Goal: Navigation & Orientation: Find specific page/section

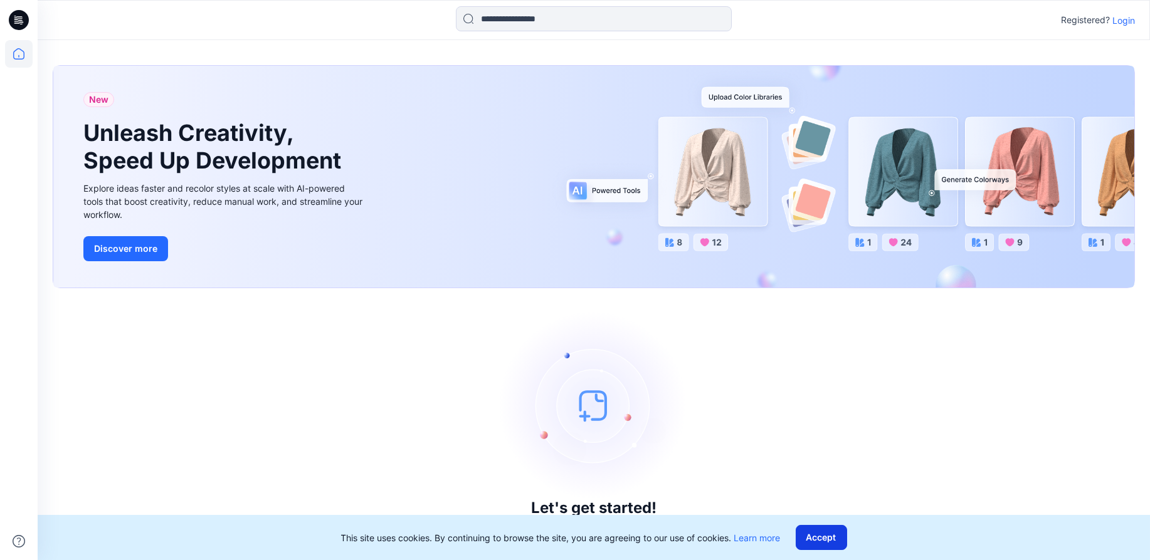
click at [824, 539] on button "Accept" at bounding box center [821, 537] width 51 height 25
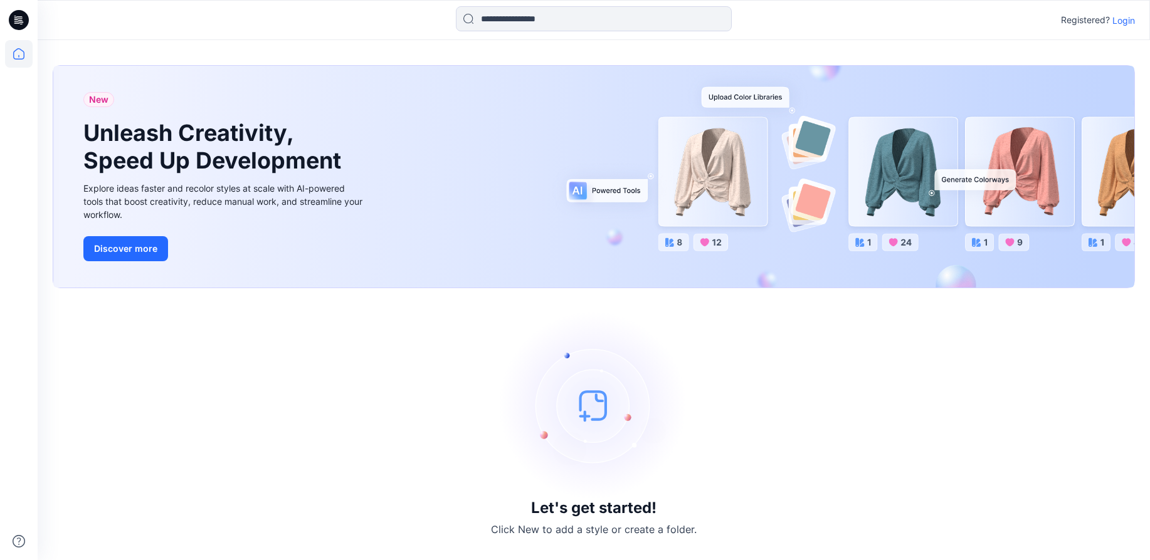
click at [1125, 19] on p "Login" at bounding box center [1123, 20] width 23 height 13
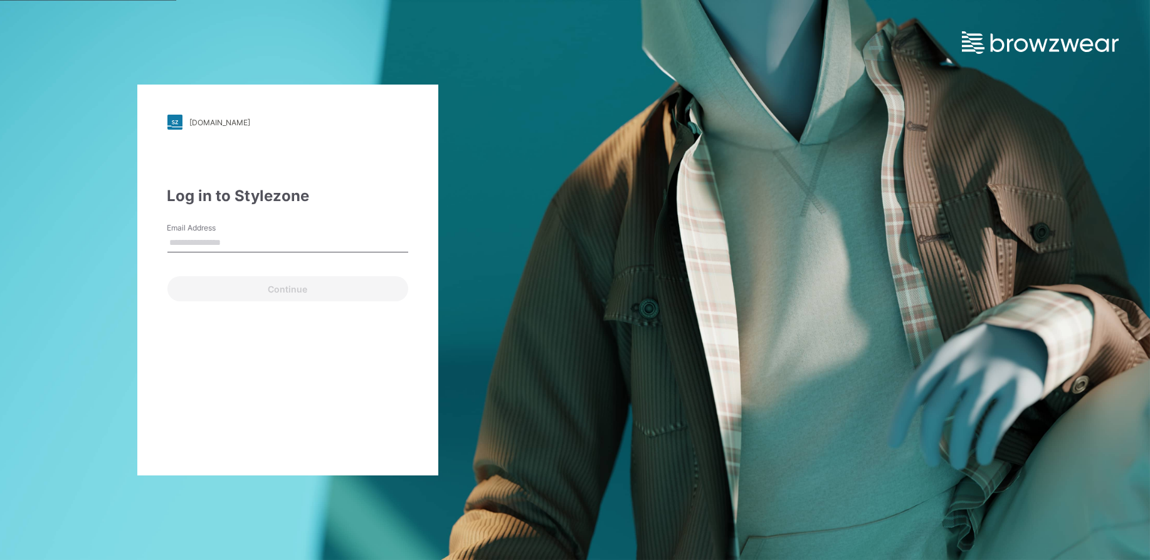
click at [201, 243] on input "Email Address" at bounding box center [287, 243] width 241 height 19
type input "**********"
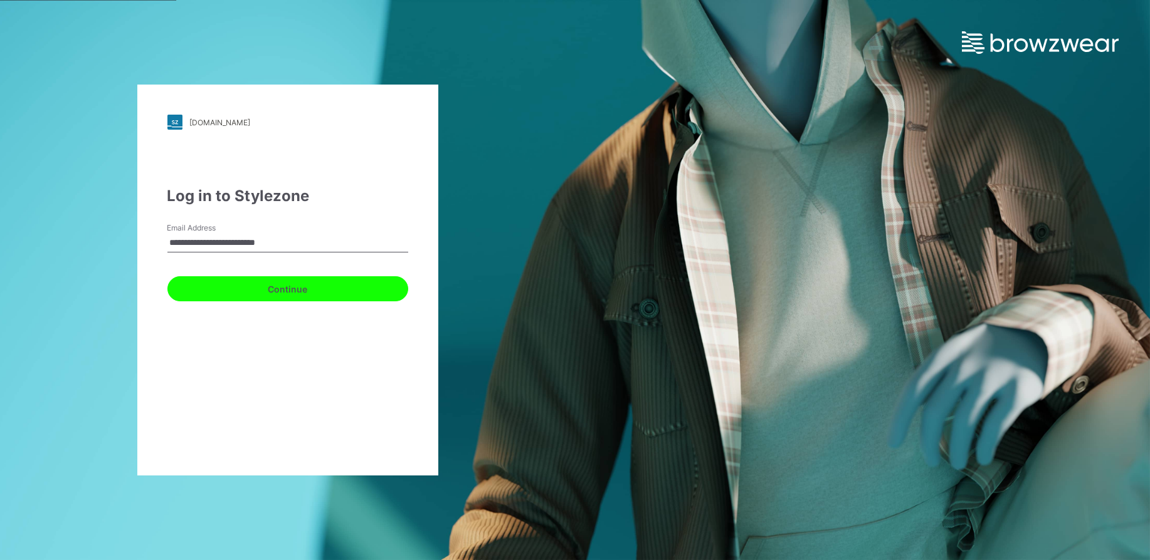
click at [233, 296] on button "Continue" at bounding box center [287, 288] width 241 height 25
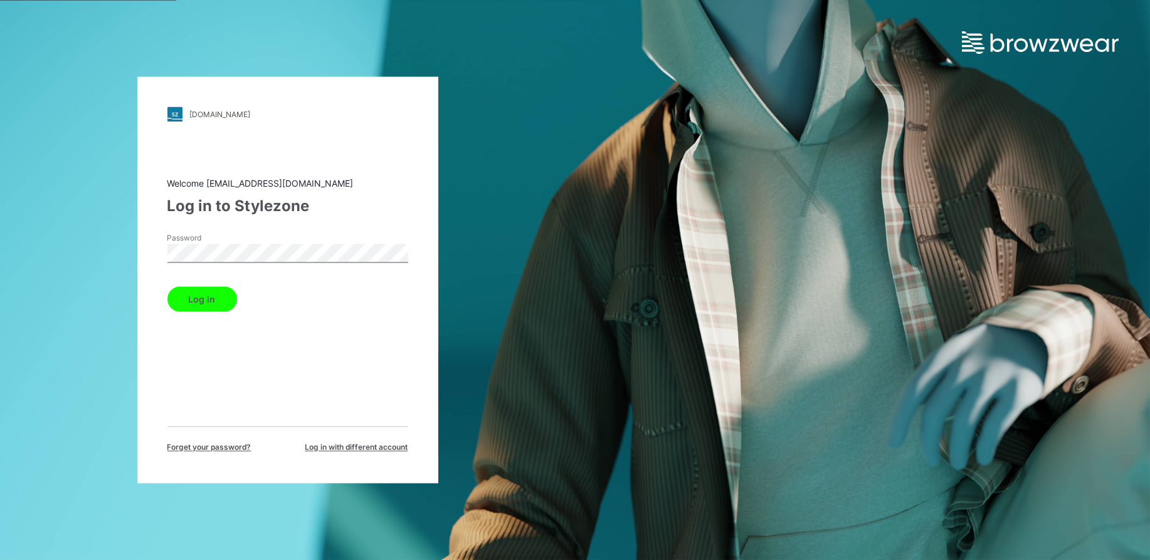
click at [195, 297] on button "Log in" at bounding box center [202, 299] width 70 height 25
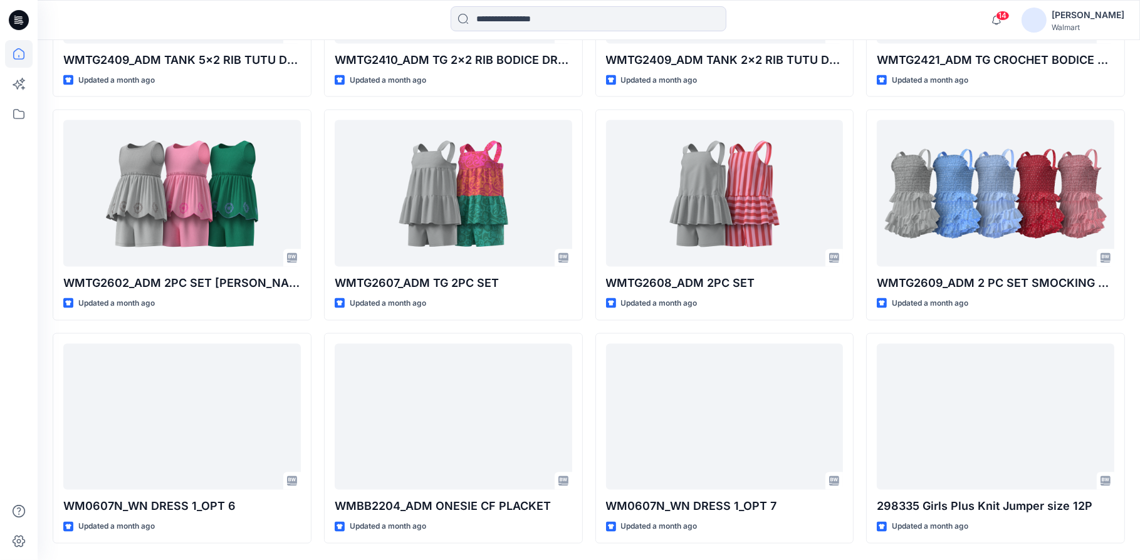
scroll to position [2589, 0]
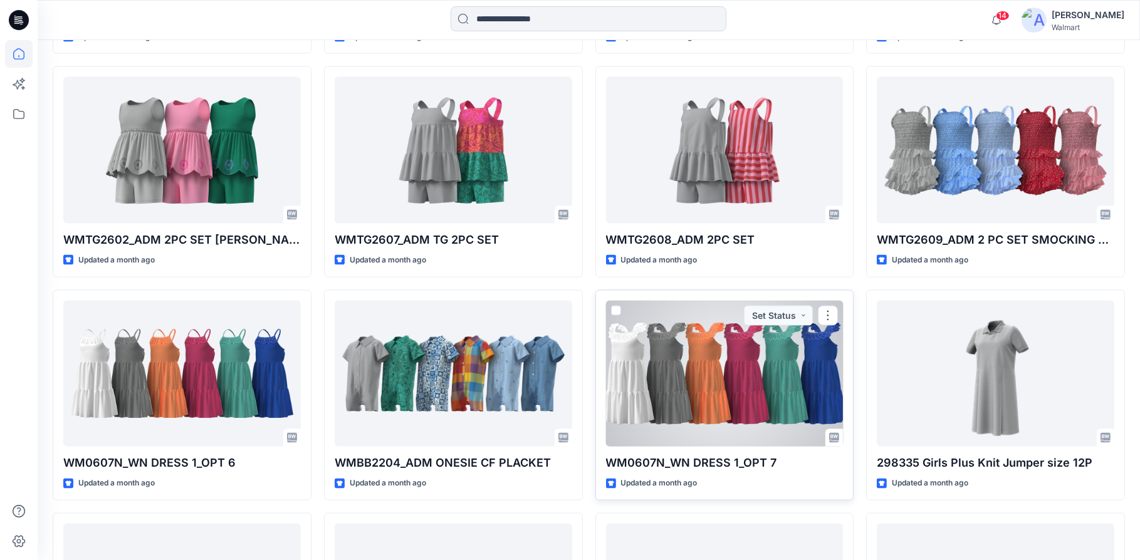
click at [723, 398] on div at bounding box center [725, 374] width 238 height 147
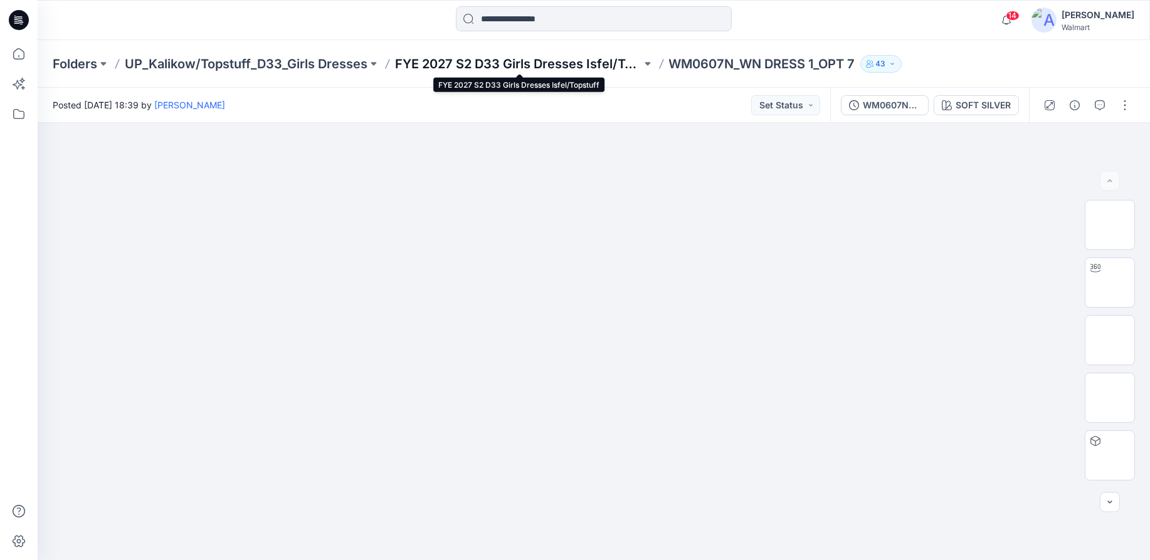
click at [523, 60] on p "FYE 2027 S2 D33 Girls Dresses Isfel/Topstuff" at bounding box center [518, 64] width 246 height 18
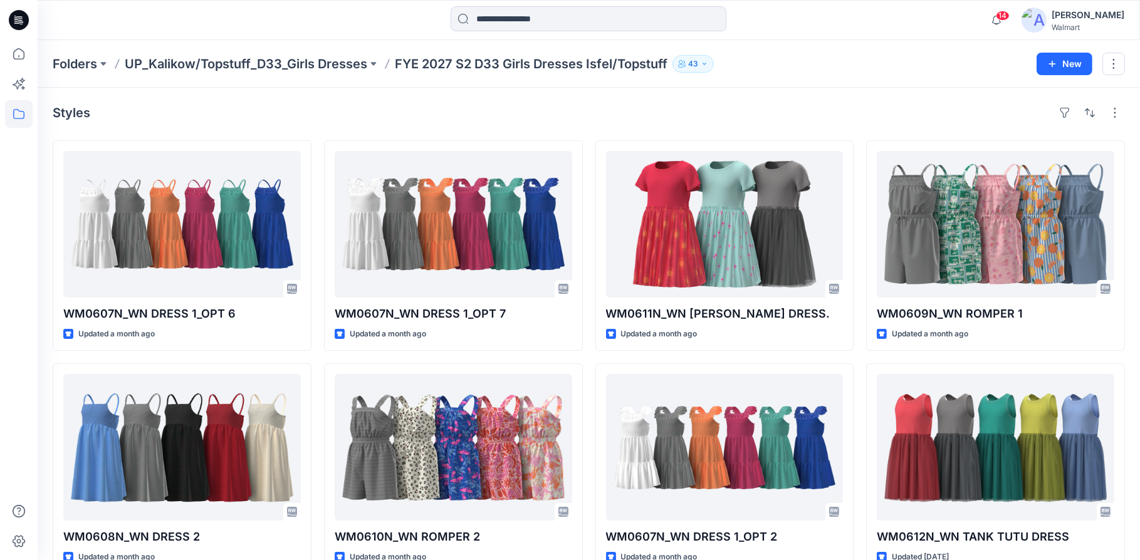
click at [794, 71] on div "Folders UP_Kalikow/Topstuff_D33_Girls Dresses FYE 2027 S2 D33 Girls Dresses Isf…" at bounding box center [540, 64] width 975 height 18
click at [843, 71] on div "Folders UP_Kalikow/Topstuff_D33_Girls Dresses FYE 2027 S2 D33 Girls Dresses Isf…" at bounding box center [540, 64] width 975 height 18
